Goal: Task Accomplishment & Management: Manage account settings

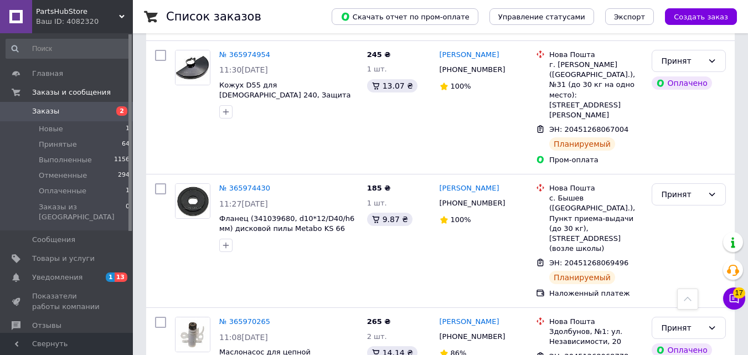
scroll to position [35, 0]
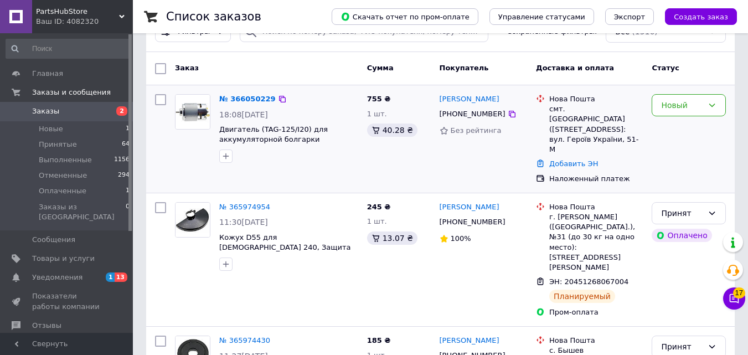
drag, startPoint x: 249, startPoint y: 130, endPoint x: 249, endPoint y: 150, distance: 19.4
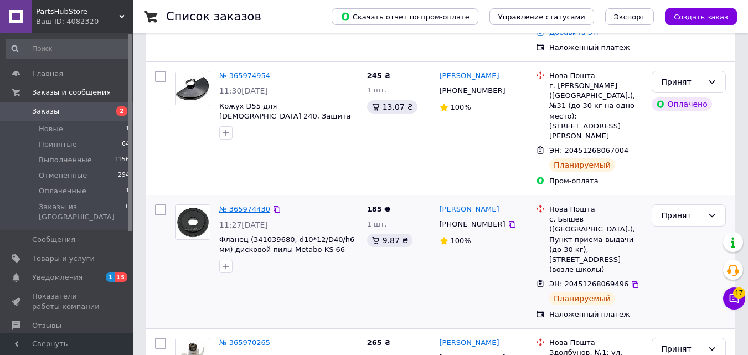
scroll to position [0, 0]
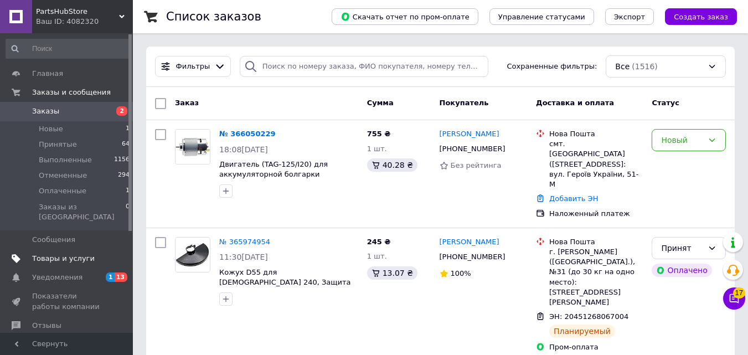
click at [70, 254] on span "Товары и услуги" at bounding box center [63, 259] width 63 height 10
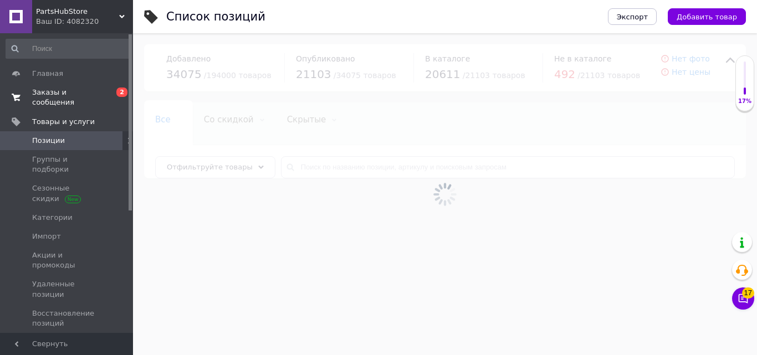
click at [69, 98] on span "Заказы и сообщения" at bounding box center [67, 98] width 70 height 20
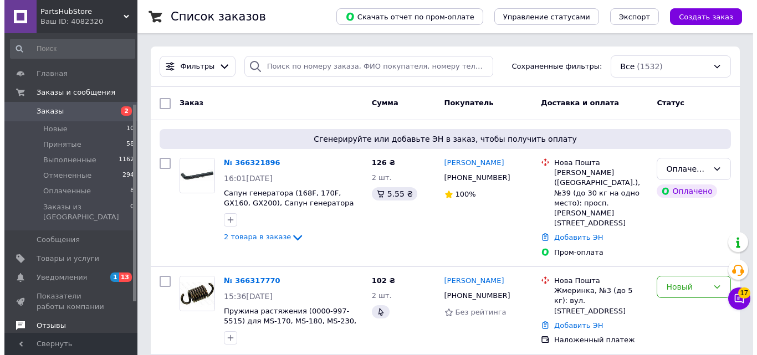
scroll to position [111, 0]
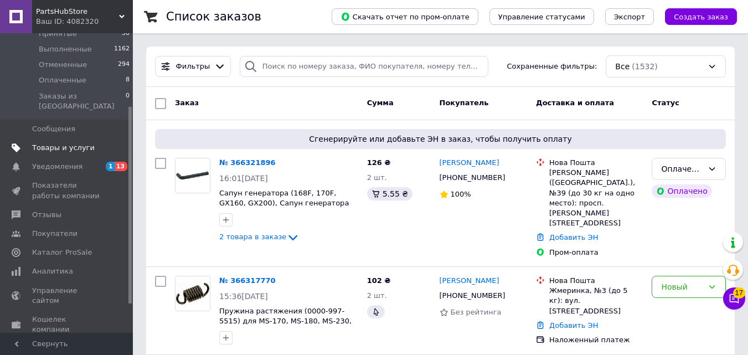
click at [72, 143] on span "Товары и услуги" at bounding box center [63, 148] width 63 height 10
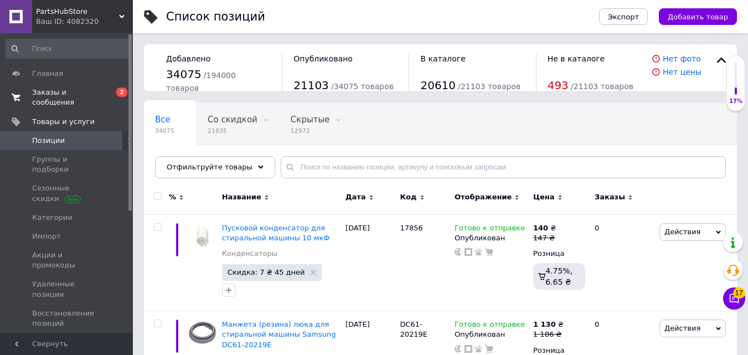
click at [79, 98] on span "Заказы и сообщения" at bounding box center [67, 98] width 70 height 20
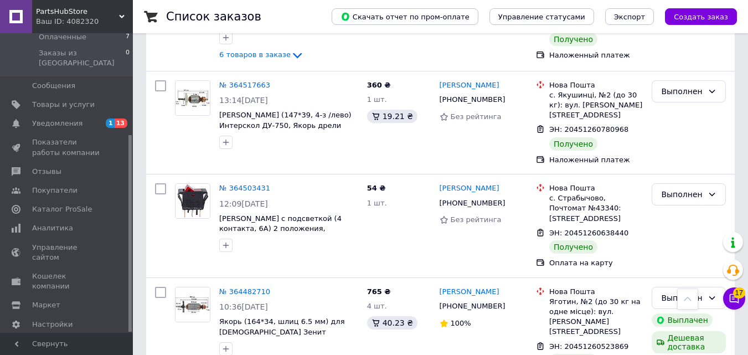
scroll to position [10297, 0]
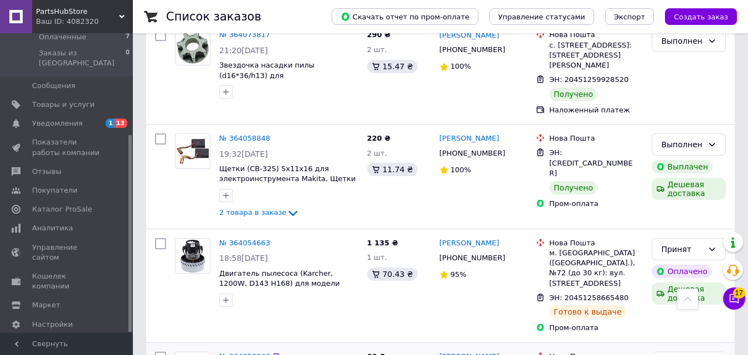
scroll to position [1065, 0]
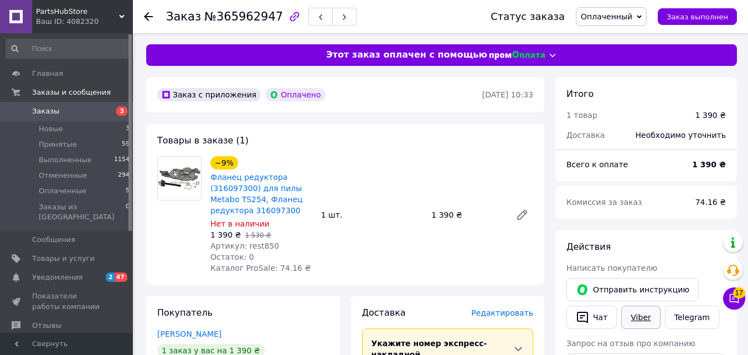
click at [638, 324] on link "Viber" at bounding box center [641, 317] width 39 height 23
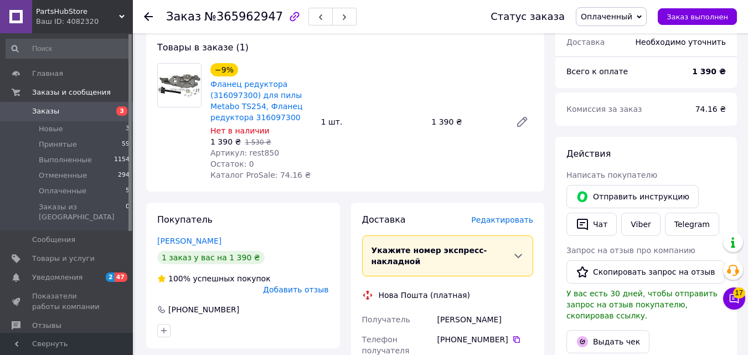
scroll to position [111, 0]
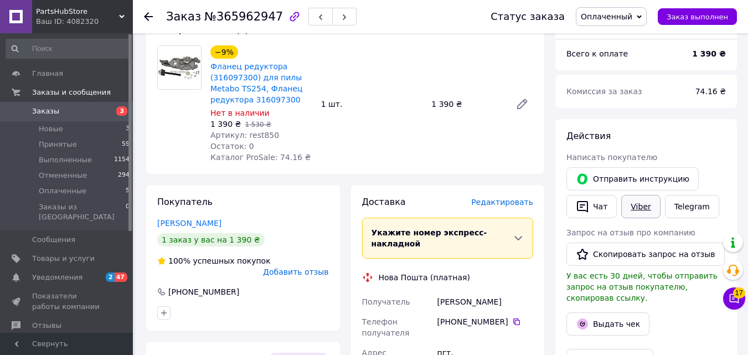
click at [638, 209] on link "Viber" at bounding box center [641, 206] width 39 height 23
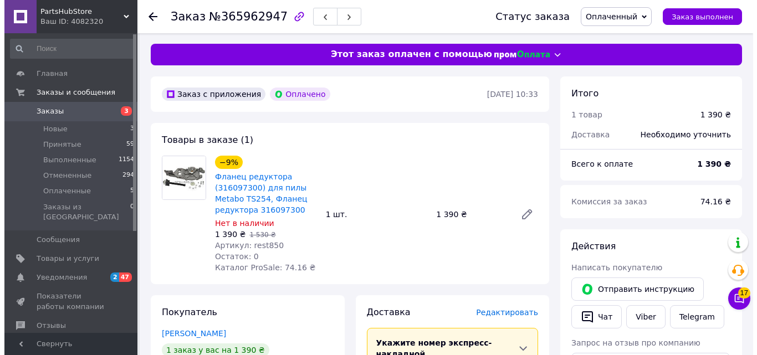
scroll to position [0, 0]
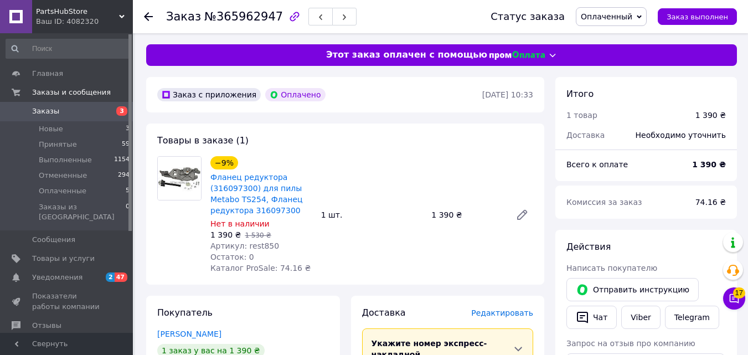
click at [616, 15] on span "Оплаченный" at bounding box center [607, 16] width 52 height 9
click at [613, 69] on li "Отменен" at bounding box center [612, 72] width 70 height 17
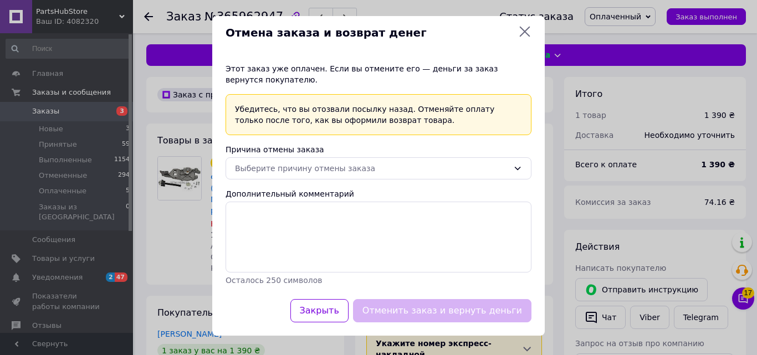
scroll to position [4, 0]
click at [350, 172] on div "Выберите причину отмены заказа" at bounding box center [372, 168] width 274 height 12
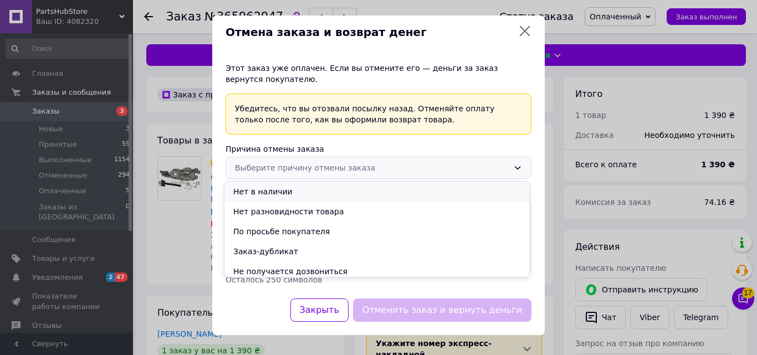
click at [281, 193] on li "Нет в наличии" at bounding box center [376, 192] width 305 height 20
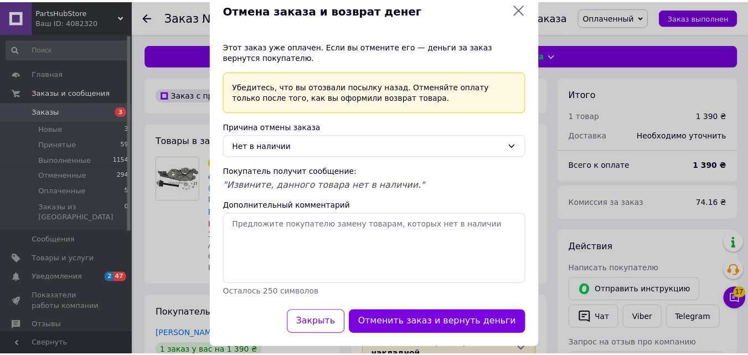
scroll to position [39, 0]
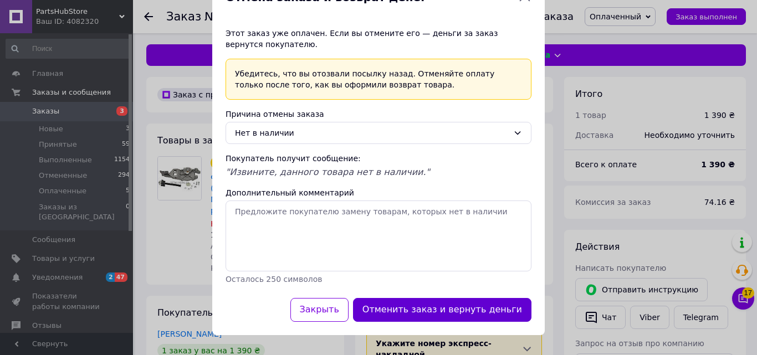
click at [415, 309] on button "Отменить заказ и вернуть деньги" at bounding box center [442, 310] width 178 height 24
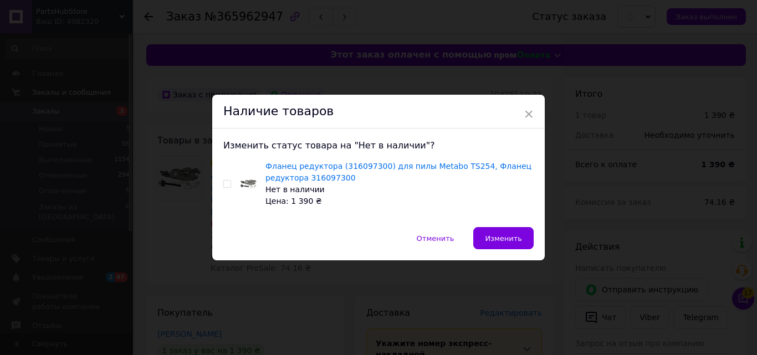
click at [228, 184] on input "checkbox" at bounding box center [226, 184] width 7 height 7
checkbox input "true"
click at [505, 246] on button "Изменить" at bounding box center [503, 238] width 60 height 22
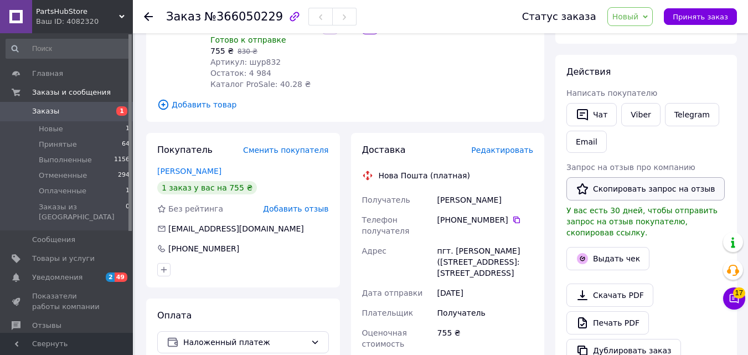
scroll to position [166, 0]
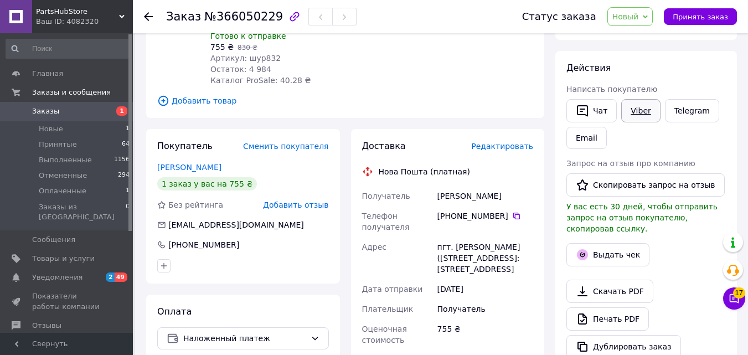
click at [638, 106] on link "Viber" at bounding box center [641, 110] width 39 height 23
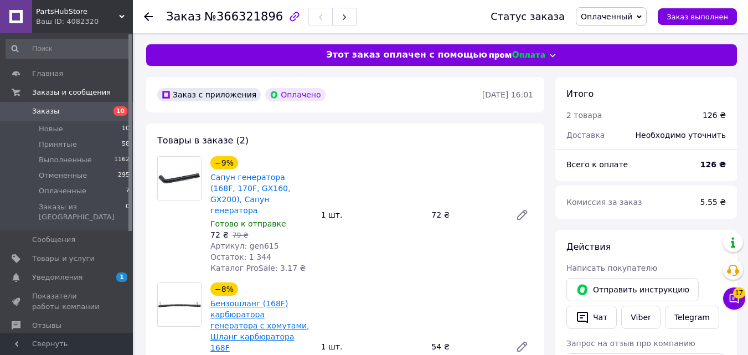
scroll to position [55, 0]
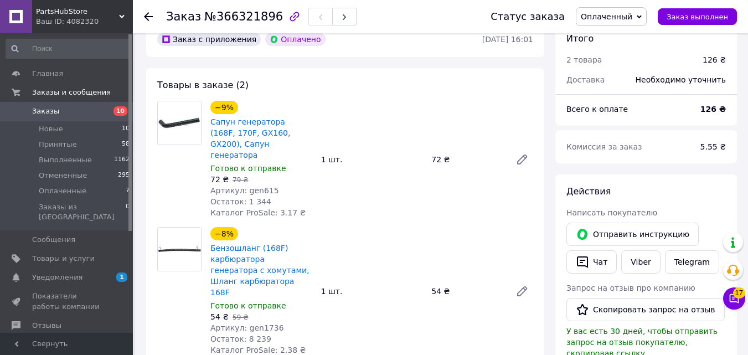
click at [258, 186] on span "Артикул: gen615" at bounding box center [245, 190] width 69 height 9
copy span "gen615"
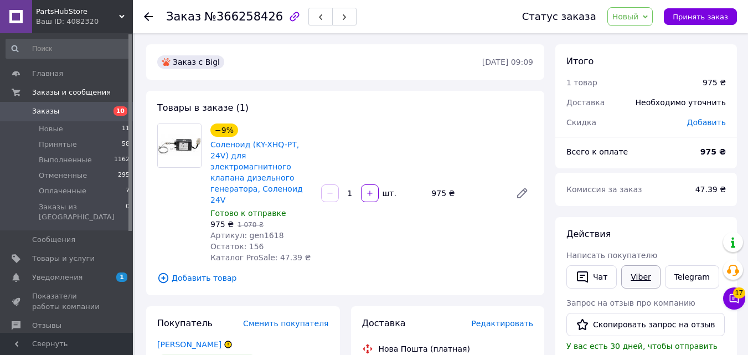
click at [636, 278] on link "Viber" at bounding box center [641, 276] width 39 height 23
drag, startPoint x: 693, startPoint y: 151, endPoint x: 622, endPoint y: 131, distance: 73.8
click at [693, 151] on div "Всего к оплате" at bounding box center [627, 152] width 134 height 24
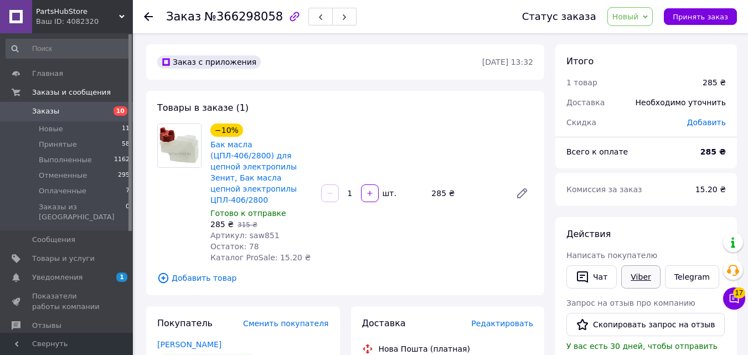
click at [632, 273] on link "Viber" at bounding box center [641, 276] width 39 height 23
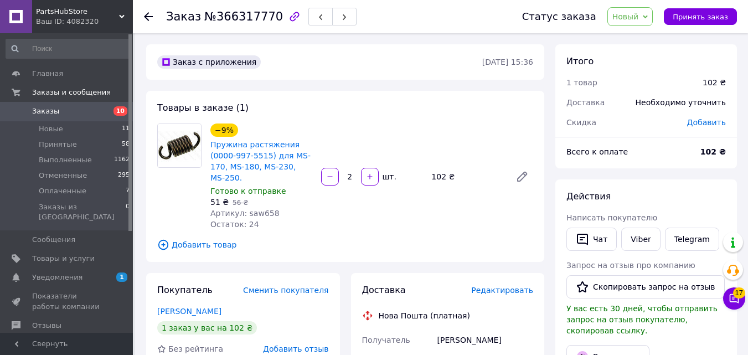
click at [619, 234] on div "Viber" at bounding box center [640, 239] width 43 height 28
click at [623, 233] on link "Viber" at bounding box center [641, 239] width 39 height 23
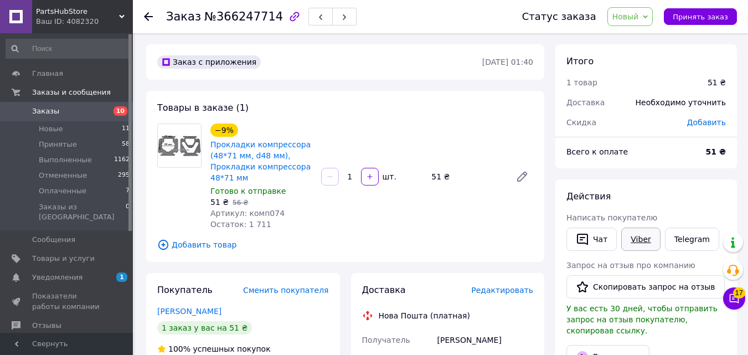
click at [635, 245] on link "Viber" at bounding box center [641, 239] width 39 height 23
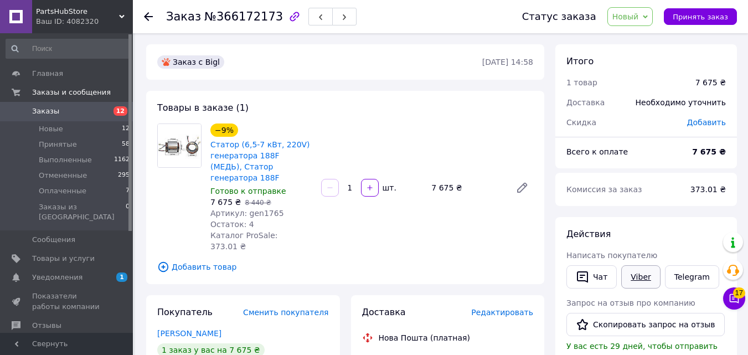
click at [652, 276] on link "Viber" at bounding box center [641, 276] width 39 height 23
click at [523, 352] on div "Лисак Володимир" at bounding box center [485, 362] width 100 height 20
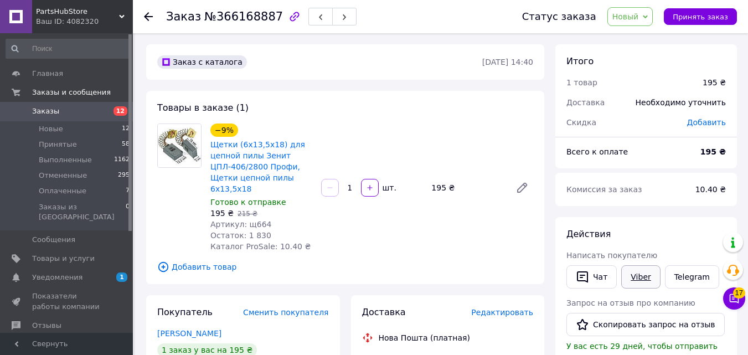
click at [632, 281] on link "Viber" at bounding box center [641, 276] width 39 height 23
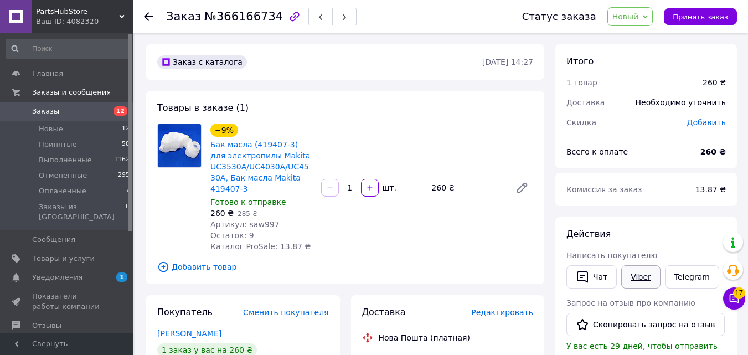
click at [642, 283] on link "Viber" at bounding box center [641, 276] width 39 height 23
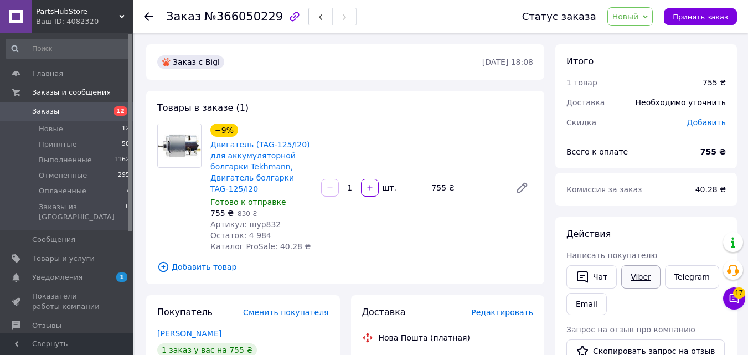
click at [639, 270] on link "Viber" at bounding box center [641, 276] width 39 height 23
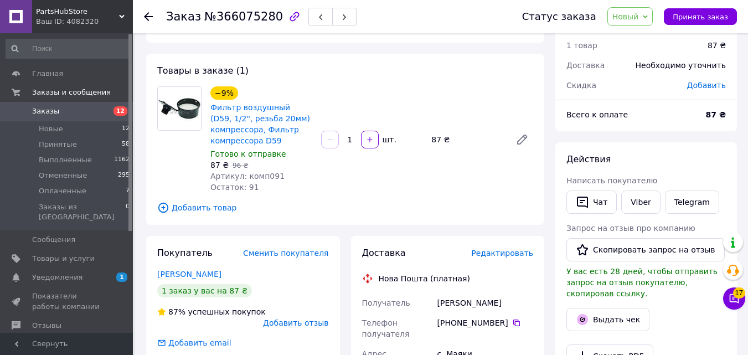
scroll to position [55, 0]
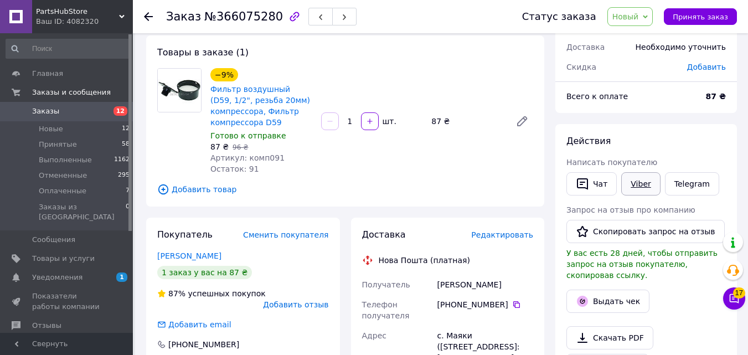
click at [645, 183] on link "Viber" at bounding box center [641, 183] width 39 height 23
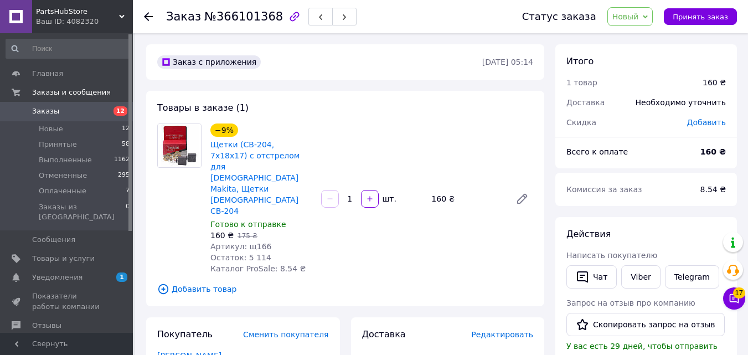
click at [640, 270] on link "Viber" at bounding box center [641, 276] width 39 height 23
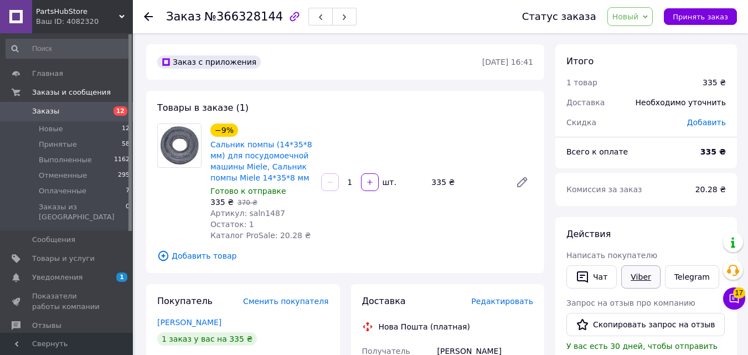
click at [639, 273] on link "Viber" at bounding box center [641, 276] width 39 height 23
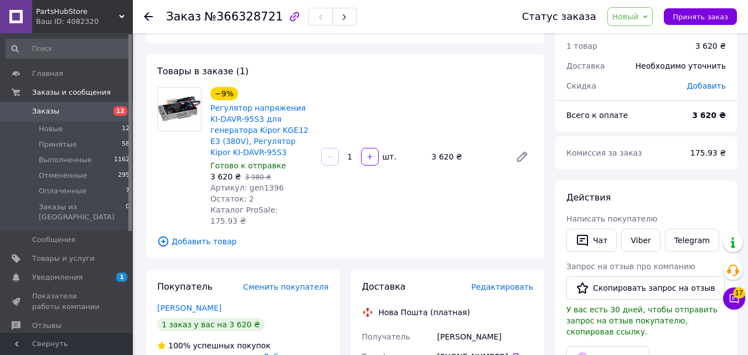
scroll to position [55, 0]
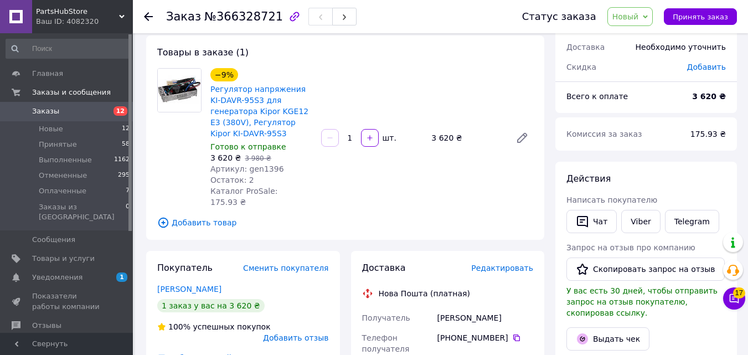
click at [270, 169] on span "Артикул: gen1396" at bounding box center [248, 169] width 74 height 9
click at [270, 171] on span "Артикул: gen1396" at bounding box center [248, 169] width 74 height 9
copy span "gen1396"
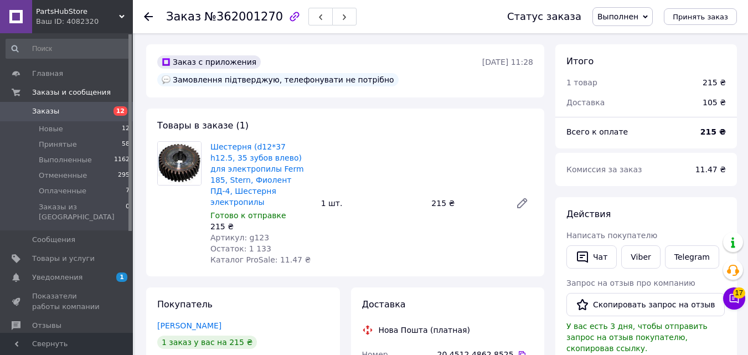
click at [234, 17] on span "№362001270" at bounding box center [243, 16] width 79 height 13
click at [245, 233] on span "Артикул: g123" at bounding box center [240, 237] width 59 height 9
copy span "g123"
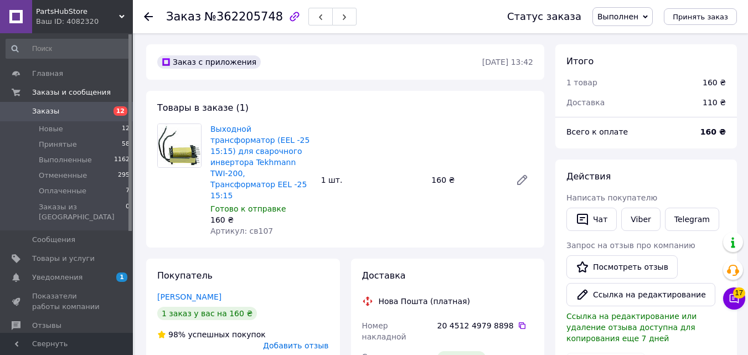
click at [238, 13] on span "№362205748" at bounding box center [243, 16] width 79 height 13
copy span "362205748"
click at [230, 14] on span "№362205748" at bounding box center [243, 16] width 79 height 13
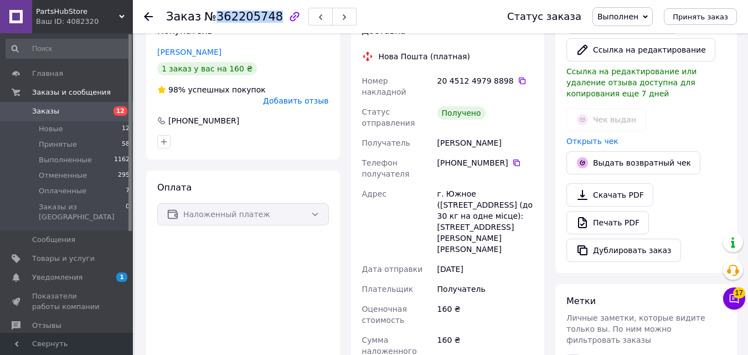
scroll to position [222, 0]
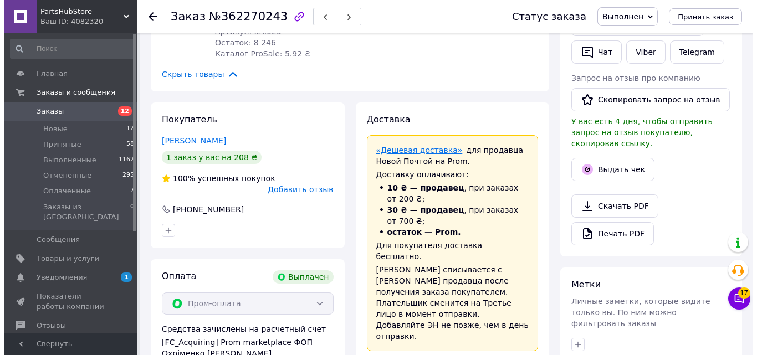
scroll to position [277, 0]
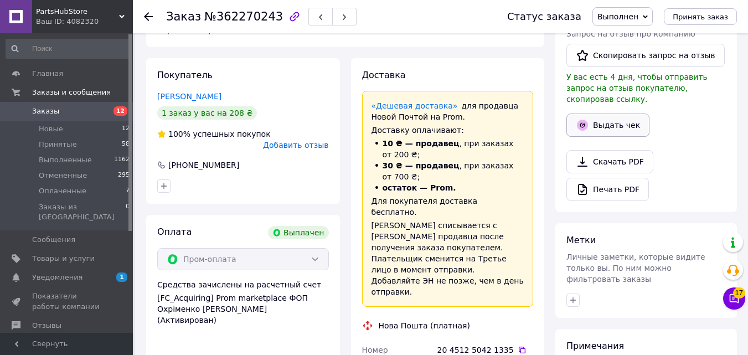
click at [614, 124] on button "Выдать чек" at bounding box center [608, 125] width 83 height 23
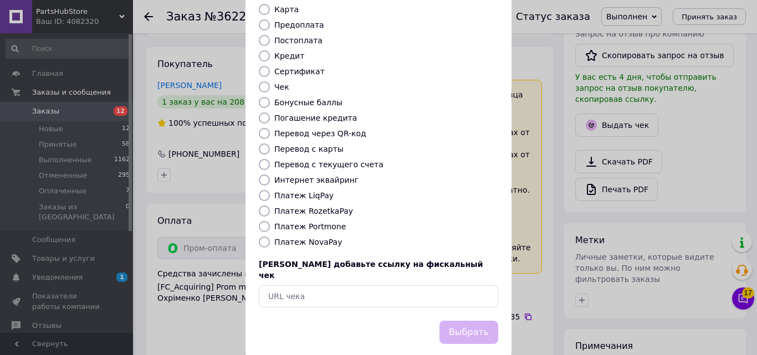
scroll to position [0, 0]
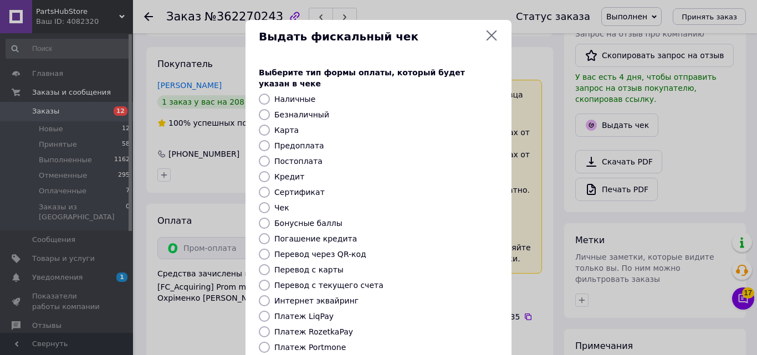
click at [265, 109] on input "Безналичный" at bounding box center [264, 114] width 11 height 11
radio input "true"
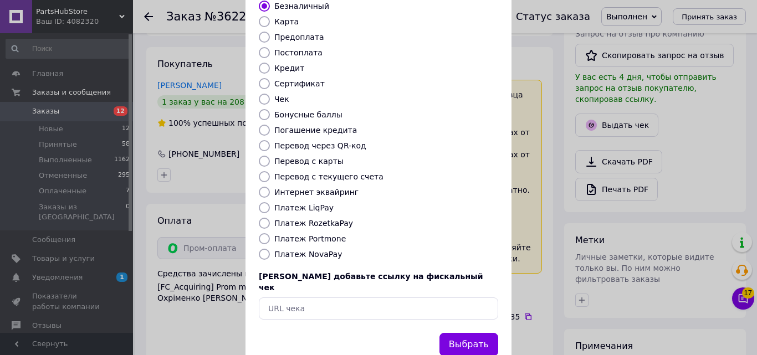
scroll to position [121, 0]
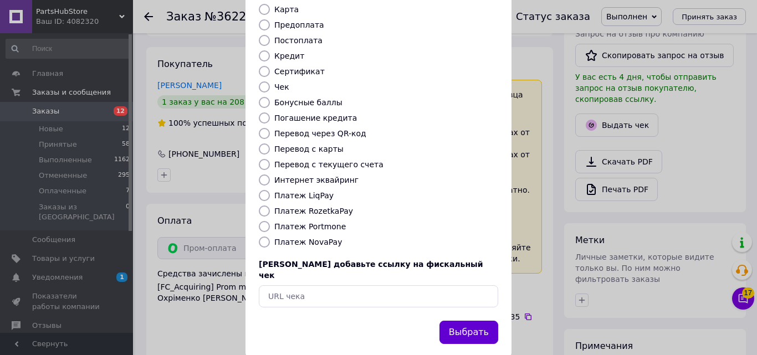
click at [466, 321] on button "Выбрать" at bounding box center [468, 333] width 59 height 24
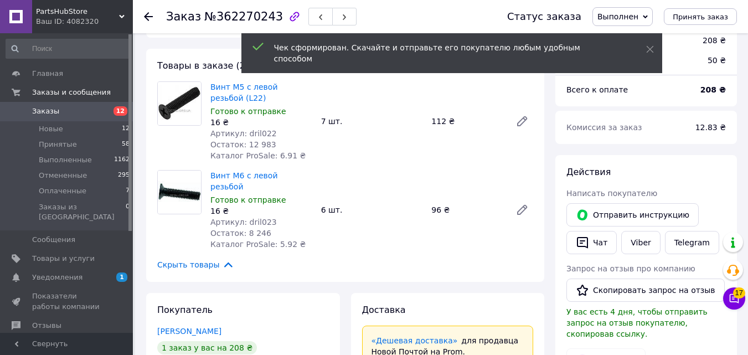
scroll to position [0, 0]
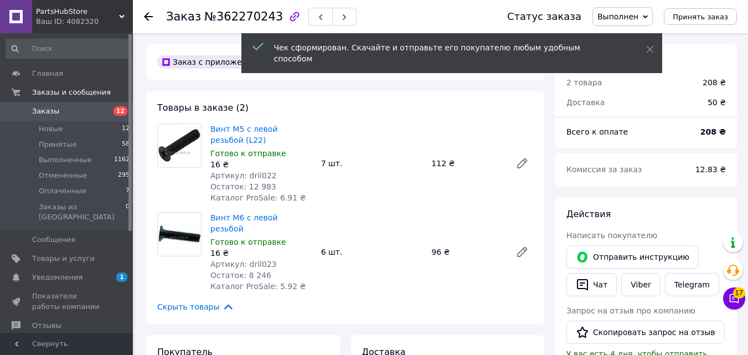
click at [241, 22] on span "№362270243" at bounding box center [243, 16] width 79 height 13
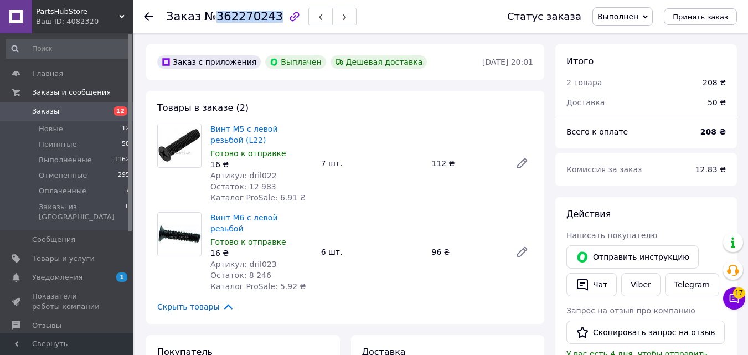
click at [243, 11] on span "№362270243" at bounding box center [243, 16] width 79 height 13
click at [260, 11] on div "Заказ №362270243" at bounding box center [261, 16] width 191 height 19
click at [260, 11] on span "№362270243" at bounding box center [243, 16] width 79 height 13
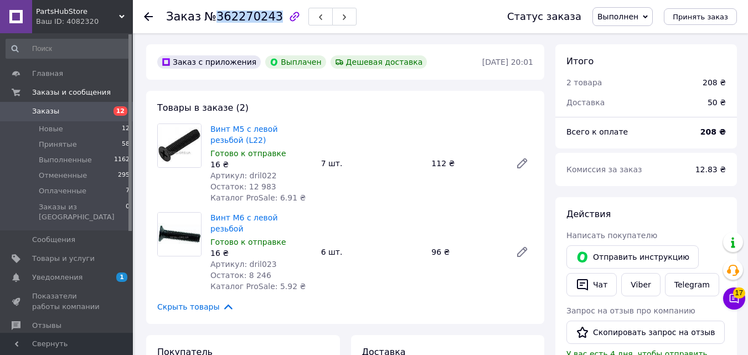
click at [260, 11] on span "№362270243" at bounding box center [243, 16] width 79 height 13
